Goal: Find specific page/section: Find specific page/section

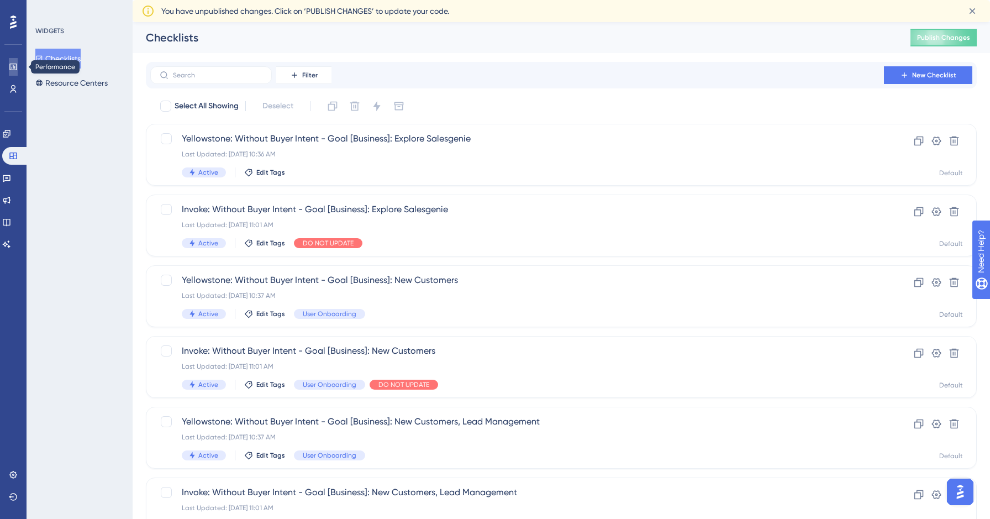
click at [14, 65] on icon at bounding box center [13, 66] width 9 height 9
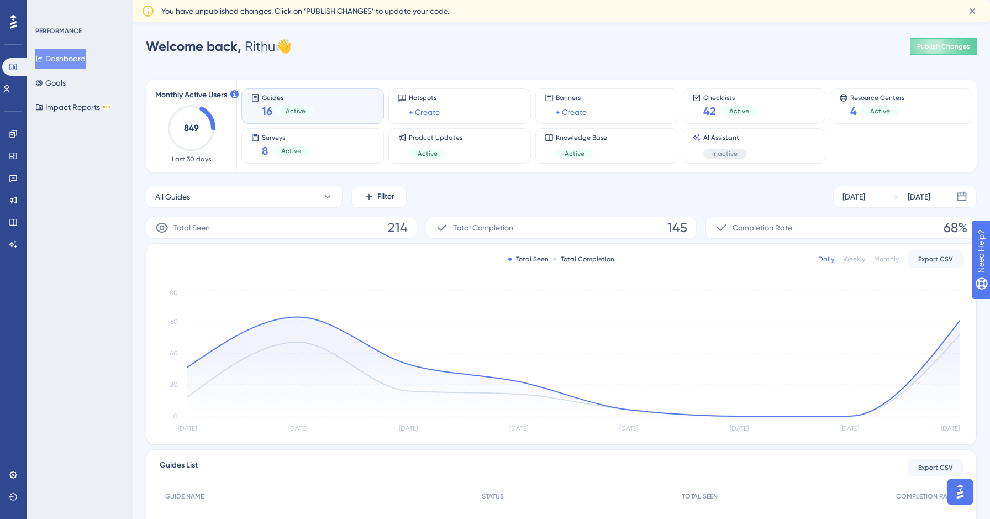
click at [82, 92] on div "Dashboard Goals Impact Reports BETA" at bounding box center [79, 83] width 89 height 68
click at [66, 79] on button "Goals" at bounding box center [50, 83] width 30 height 20
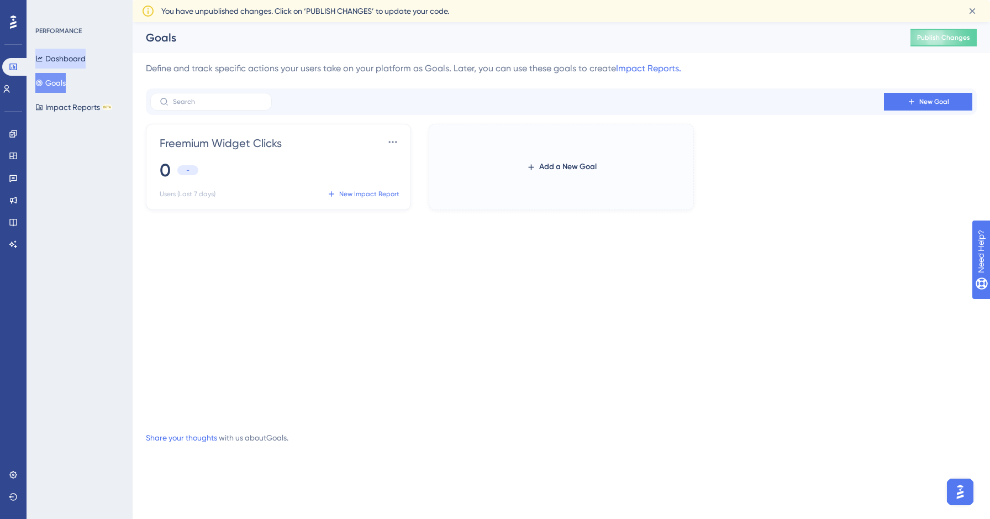
click at [58, 56] on button "Dashboard" at bounding box center [60, 59] width 50 height 20
